Goal: Information Seeking & Learning: Learn about a topic

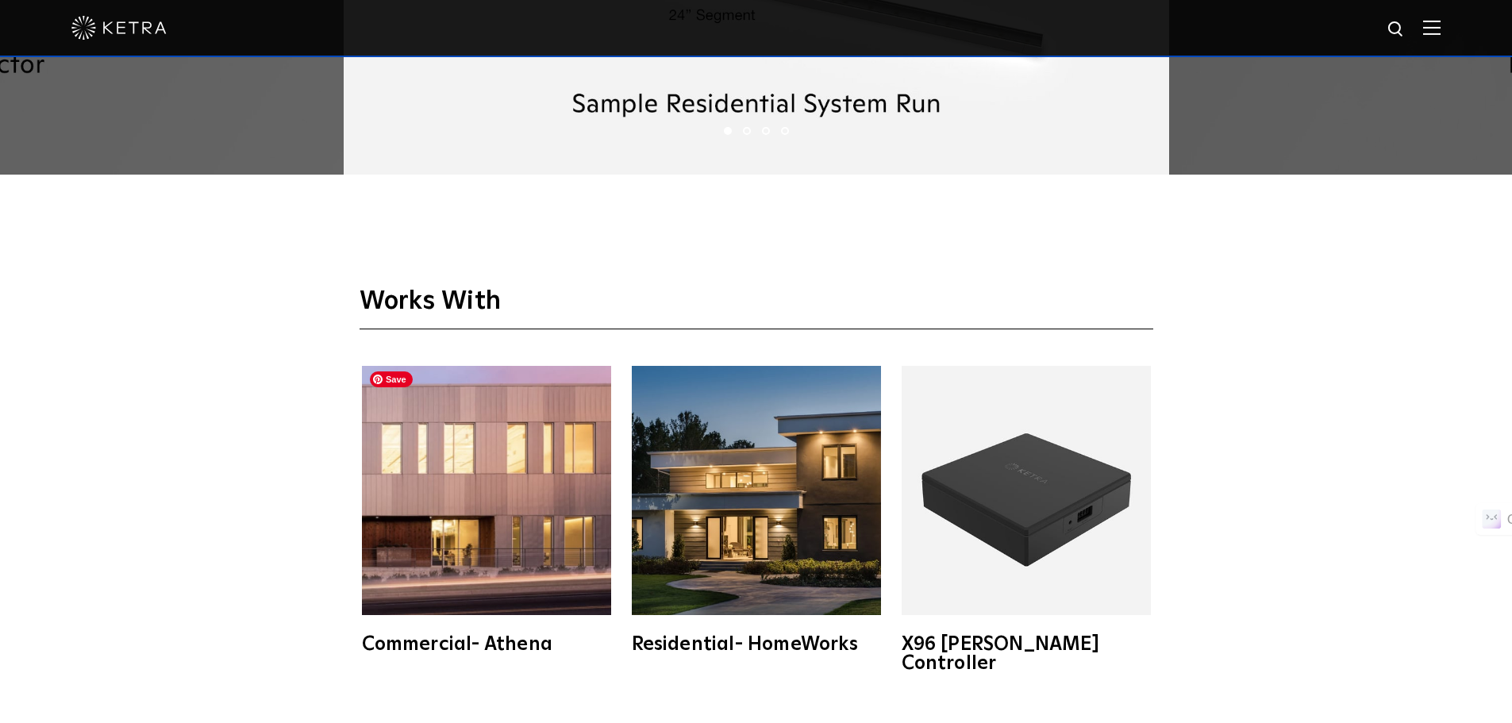
scroll to position [2569, 0]
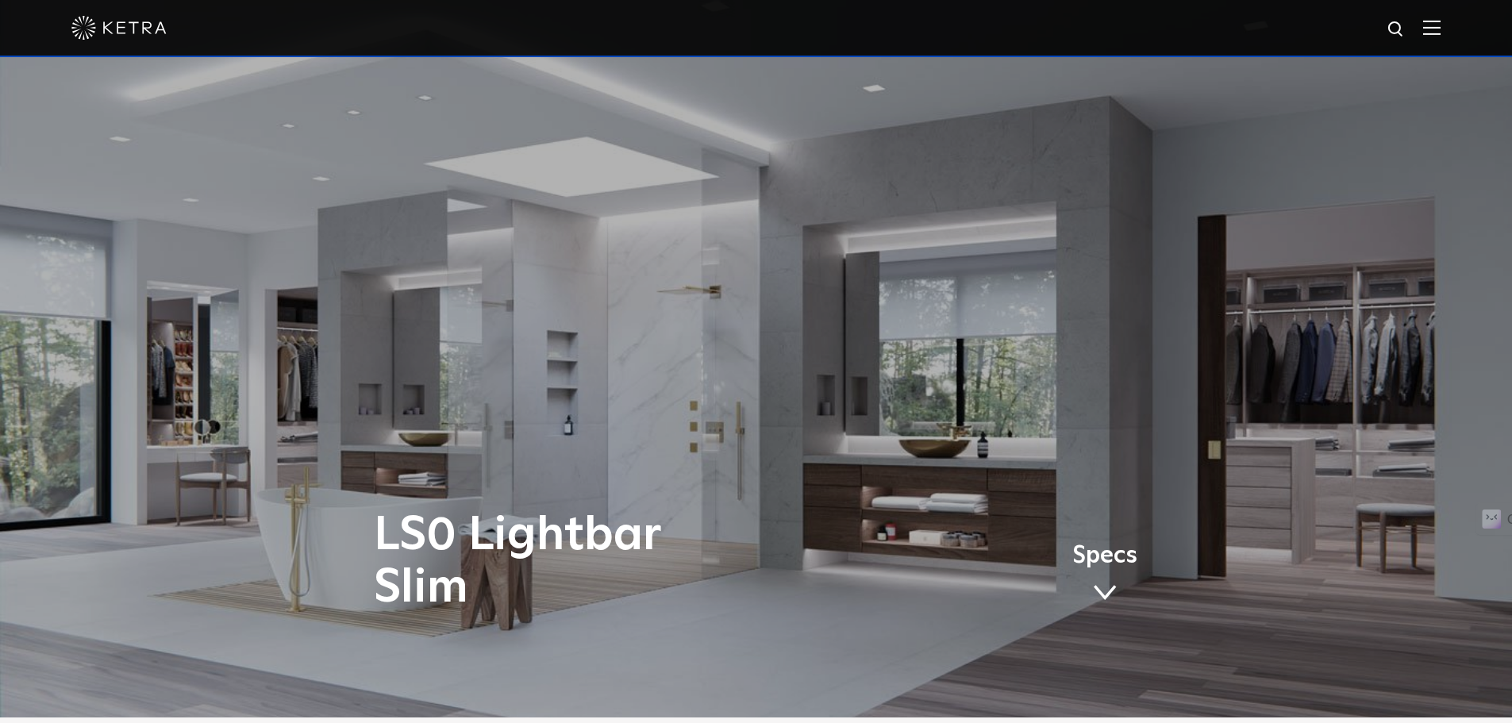
scroll to position [0, 0]
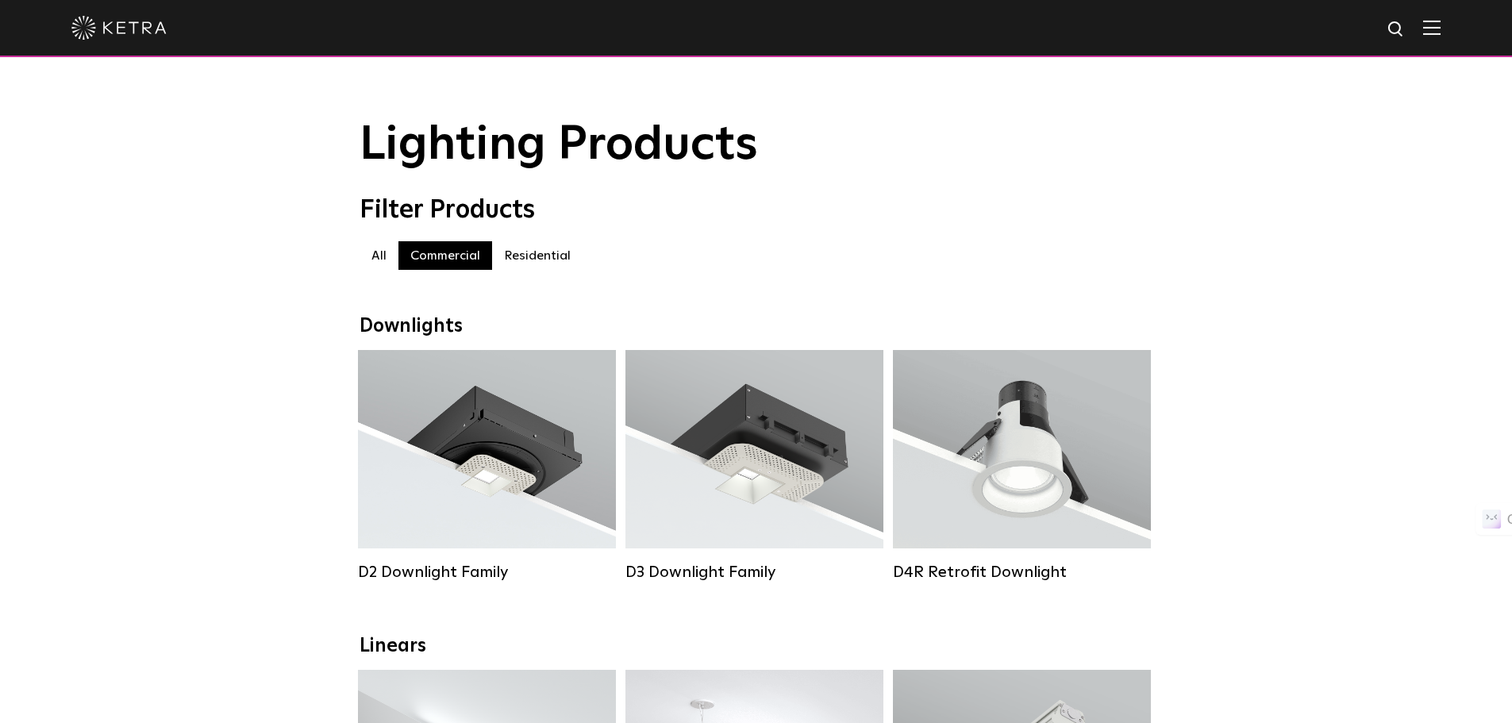
click at [528, 270] on label "Residential" at bounding box center [537, 255] width 90 height 29
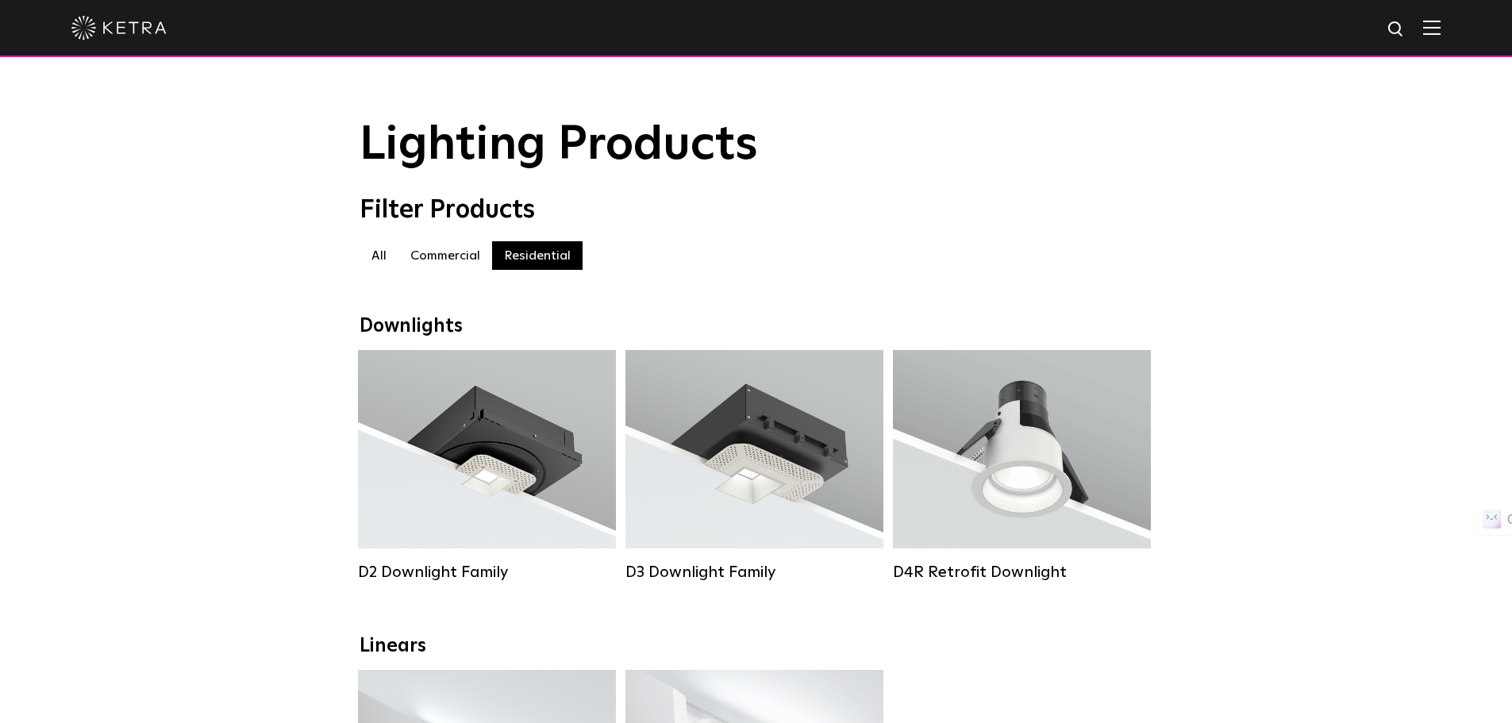
click at [528, 259] on label "Residential" at bounding box center [537, 255] width 90 height 29
click at [447, 270] on label "Commercial" at bounding box center [445, 255] width 94 height 29
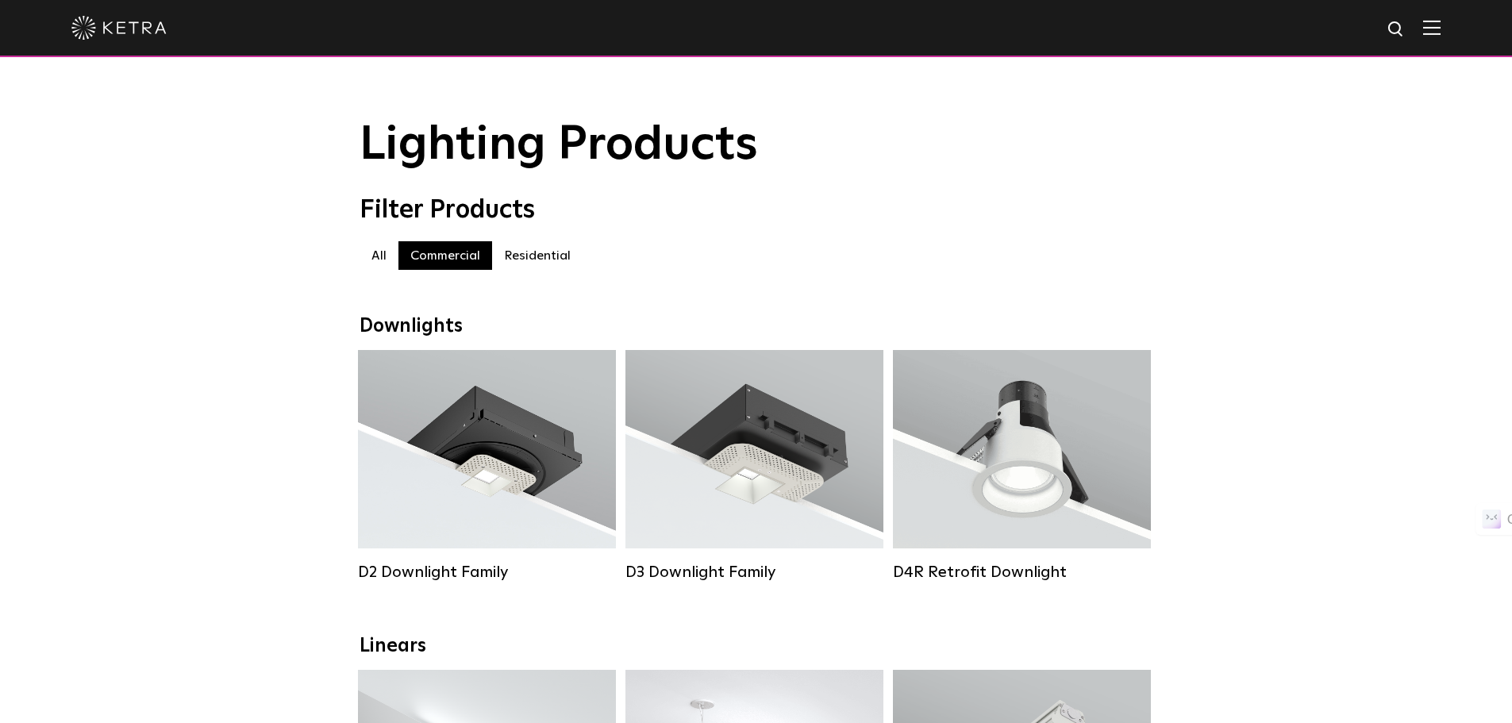
click at [448, 270] on label "Commercial" at bounding box center [445, 255] width 94 height 29
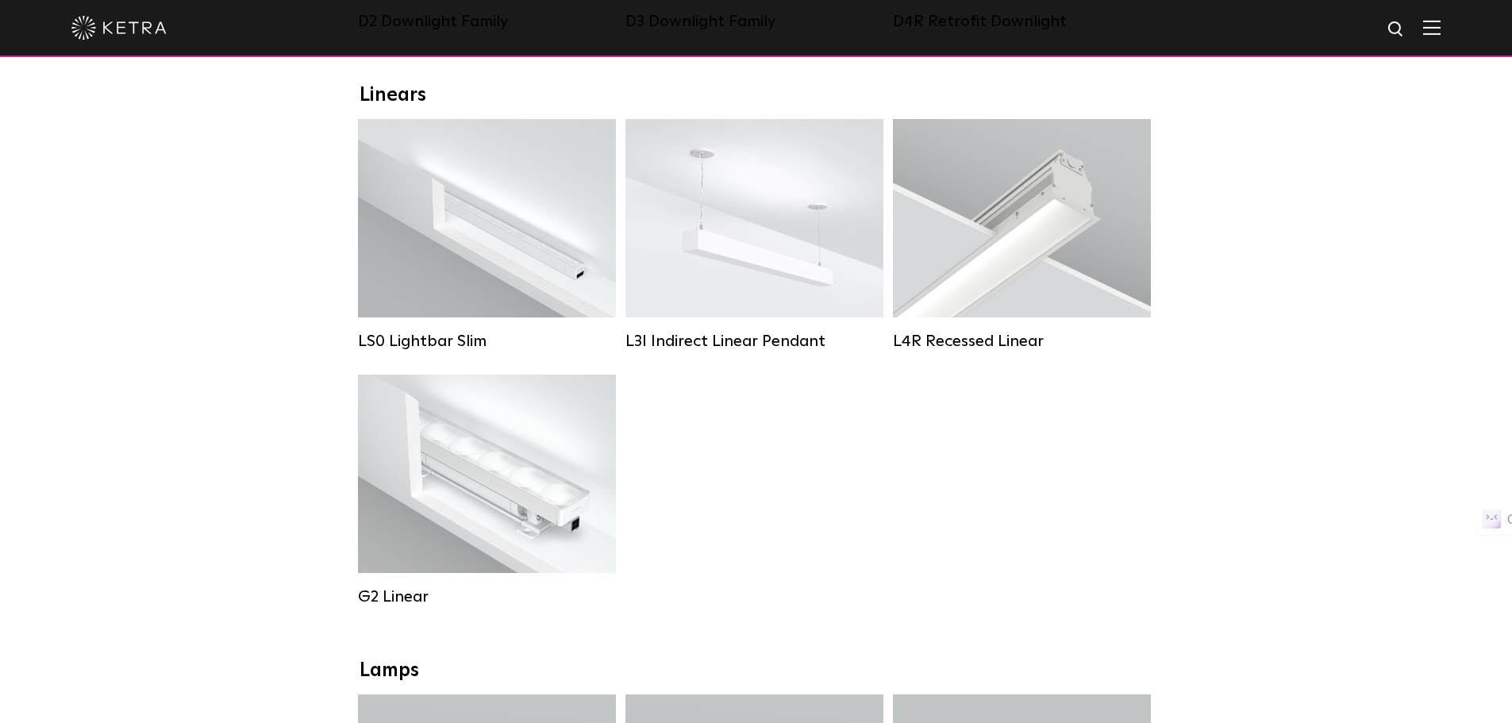
scroll to position [555, 0]
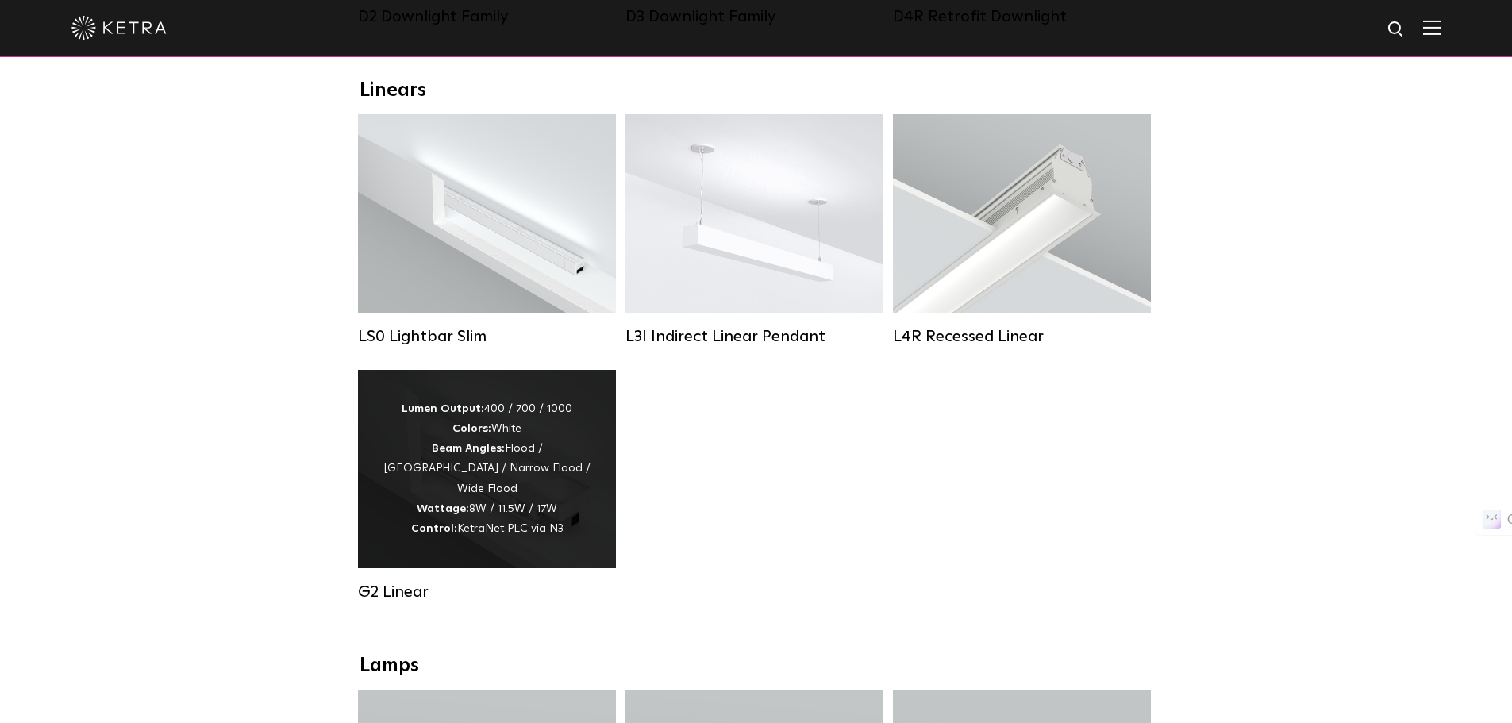
click at [539, 484] on div "Lumen Output: 400 / 700 / 1000 Colors: White Beam Angles: Flood / Graze / Narro…" at bounding box center [487, 469] width 210 height 140
